Goal: Transaction & Acquisition: Subscribe to service/newsletter

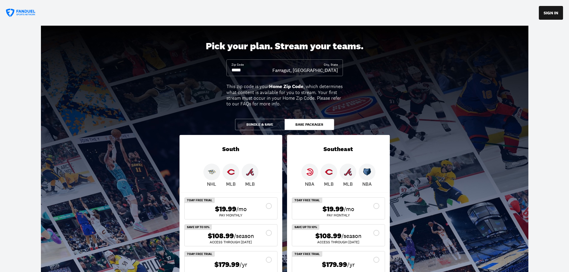
drag, startPoint x: 250, startPoint y: 68, endPoint x: 226, endPoint y: 68, distance: 24.2
click at [226, 68] on div "Pick your plan. Stream your teams. Zip Code City, State Farragut, TN This zip c…" at bounding box center [284, 154] width 569 height 257
type input "*****"
click at [120, 121] on div "Pick your plan. Stream your teams. Zip Code ***** City, State Humboldt, TN This…" at bounding box center [284, 154] width 569 height 257
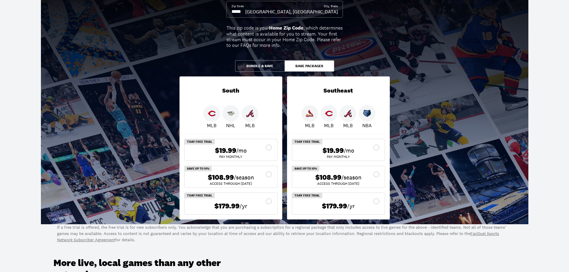
scroll to position [60, 0]
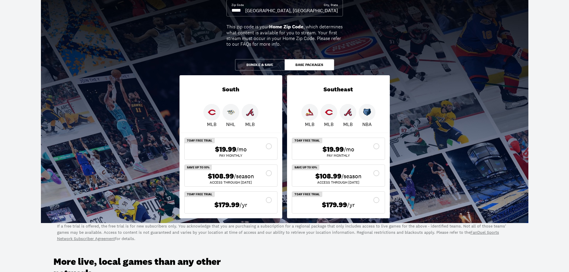
click at [313, 65] on button "Base Packages" at bounding box center [310, 64] width 50 height 11
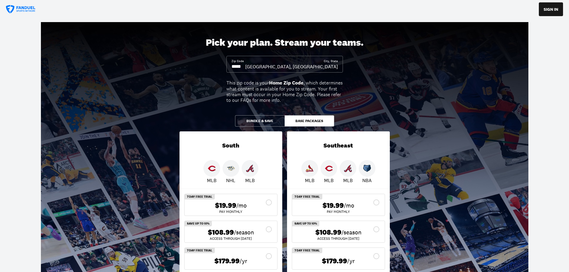
scroll to position [0, 0]
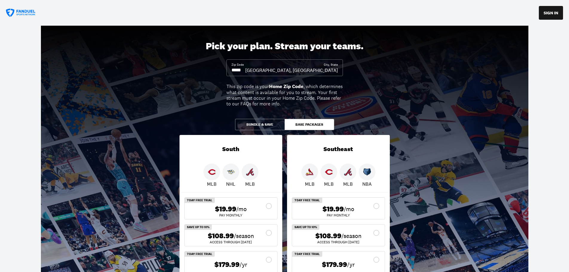
click at [265, 124] on button "Bundle & Save" at bounding box center [260, 124] width 50 height 11
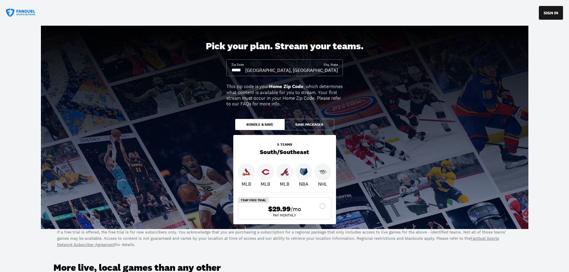
click at [301, 123] on button "Base Packages" at bounding box center [310, 124] width 50 height 11
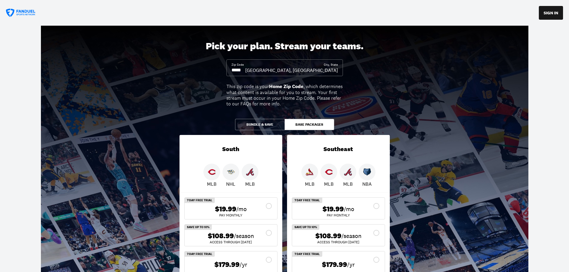
click at [231, 174] on img at bounding box center [231, 172] width 8 height 8
click at [26, 11] on icon at bounding box center [21, 13] width 30 height 9
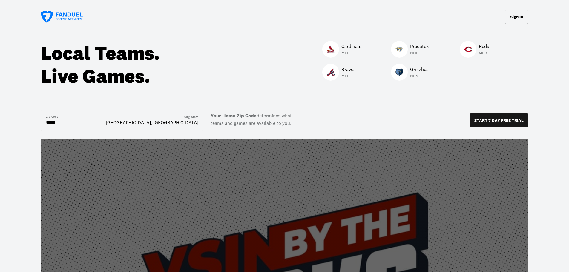
click at [403, 47] on img at bounding box center [400, 49] width 8 height 8
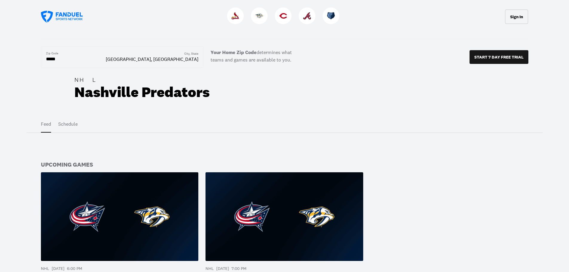
scroll to position [60, 0]
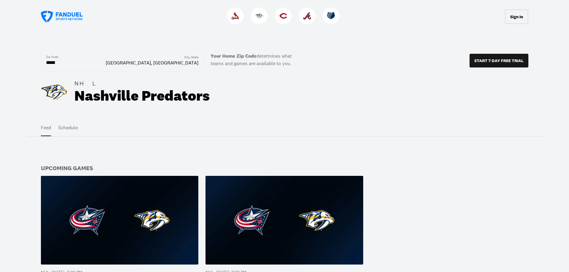
click at [60, 126] on button "Schedule" at bounding box center [67, 128] width 19 height 17
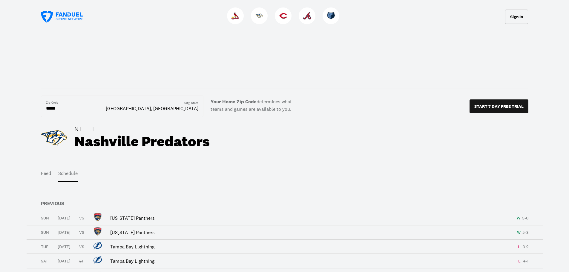
scroll to position [0, 0]
